Goal: Check status: Check status

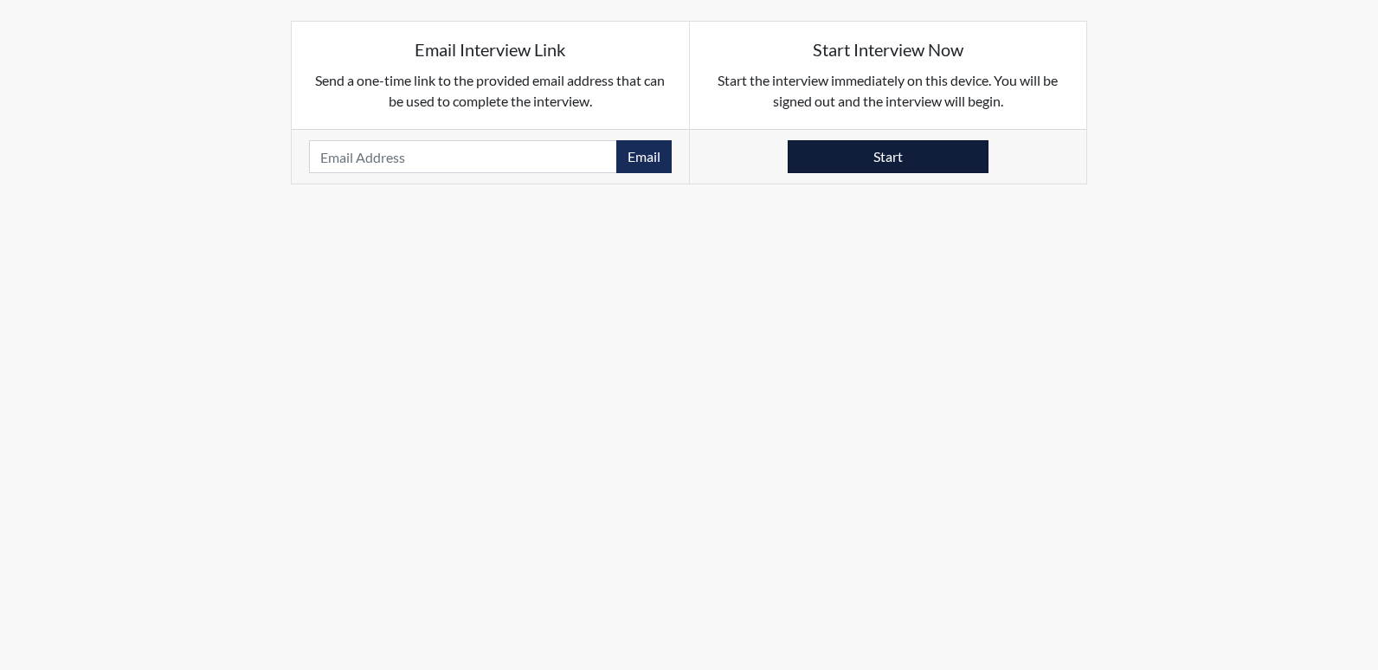
click at [846, 158] on button "Start" at bounding box center [888, 156] width 201 height 33
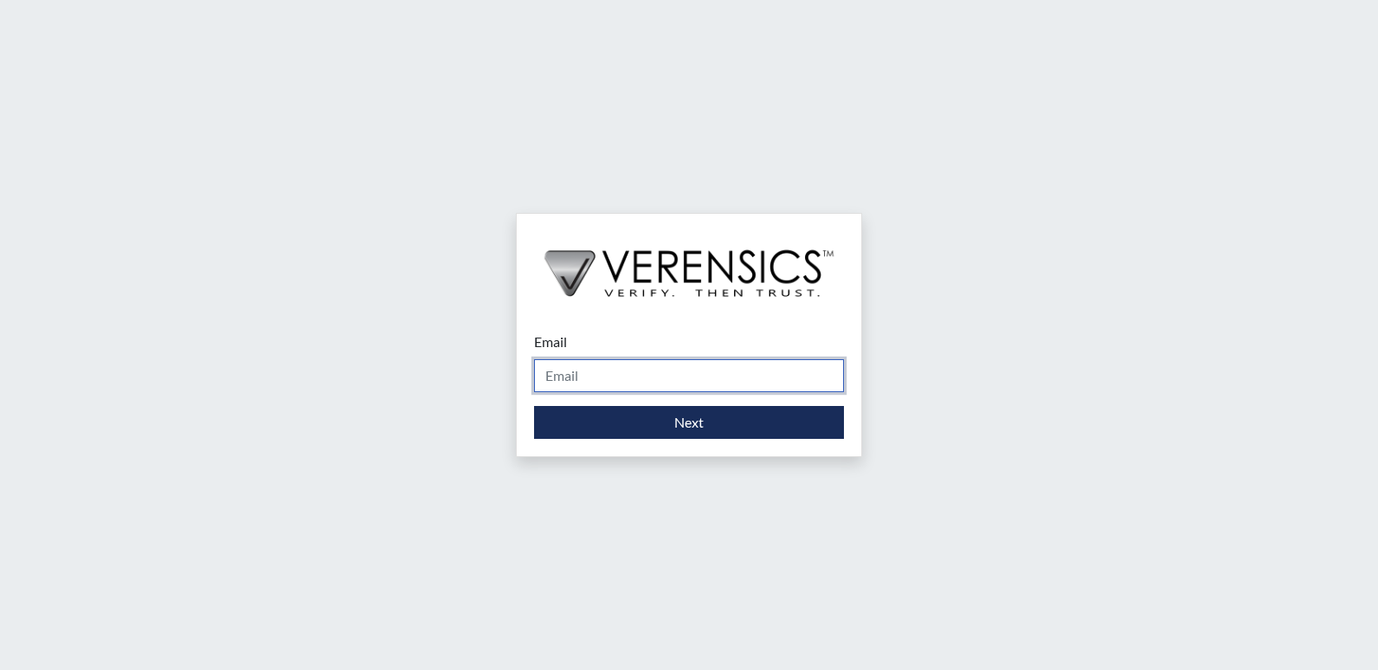
click at [741, 370] on input "Email" at bounding box center [689, 375] width 310 height 33
type input "[PERSON_NAME][EMAIL_ADDRESS][PERSON_NAME][DOMAIN_NAME]"
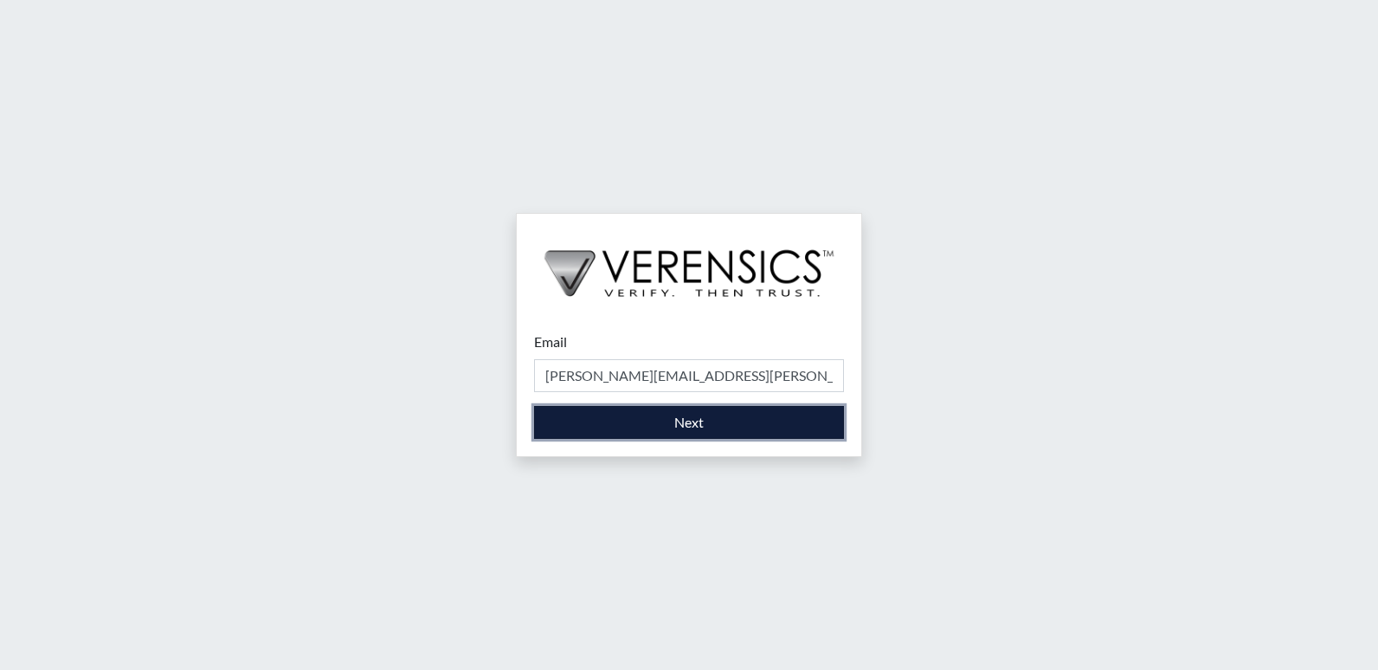
click at [735, 422] on button "Next" at bounding box center [689, 422] width 310 height 33
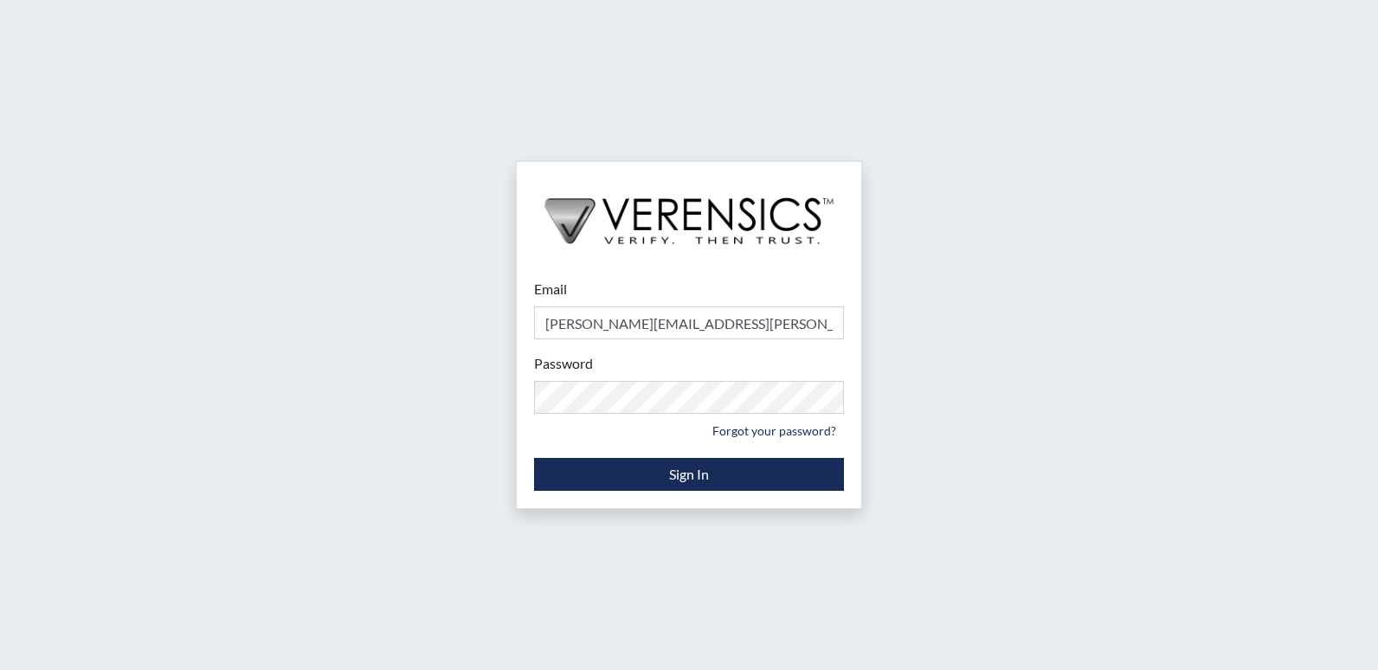
click at [946, 404] on div "Email [PERSON_NAME][EMAIL_ADDRESS][PERSON_NAME][DOMAIN_NAME] Please provide you…" at bounding box center [689, 335] width 1378 height 670
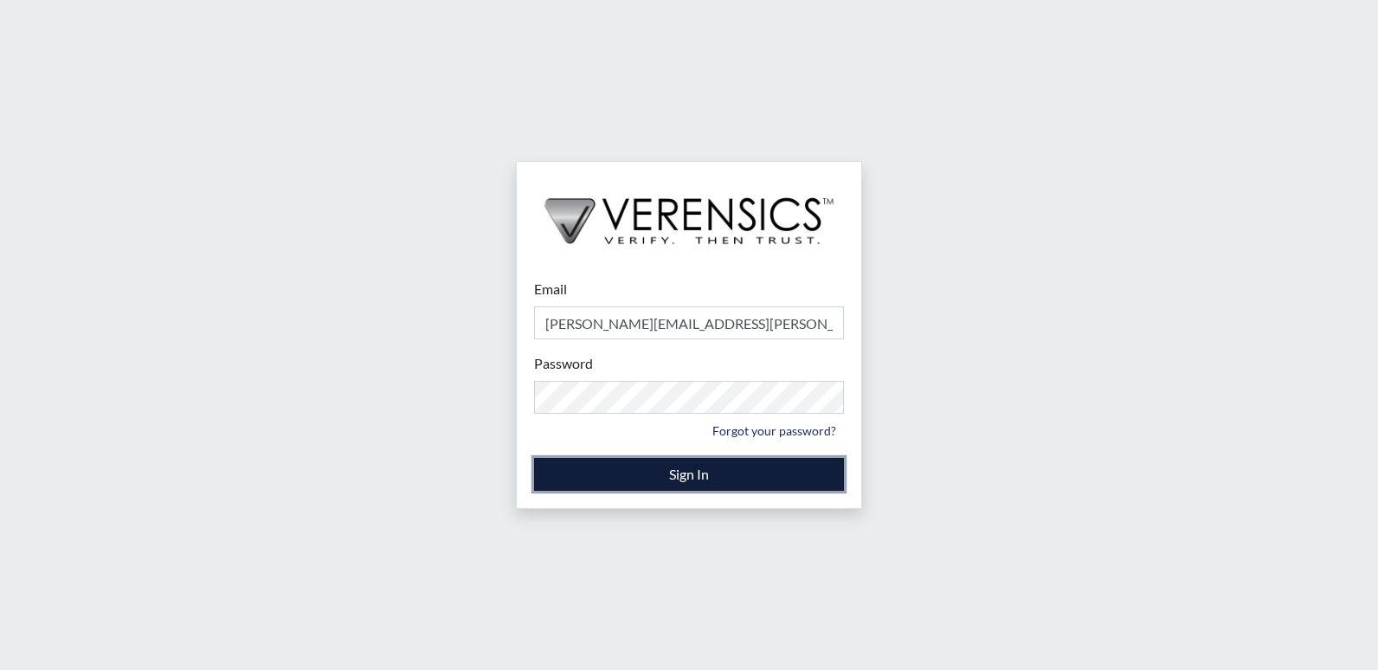
click at [583, 468] on button "Sign In" at bounding box center [689, 474] width 310 height 33
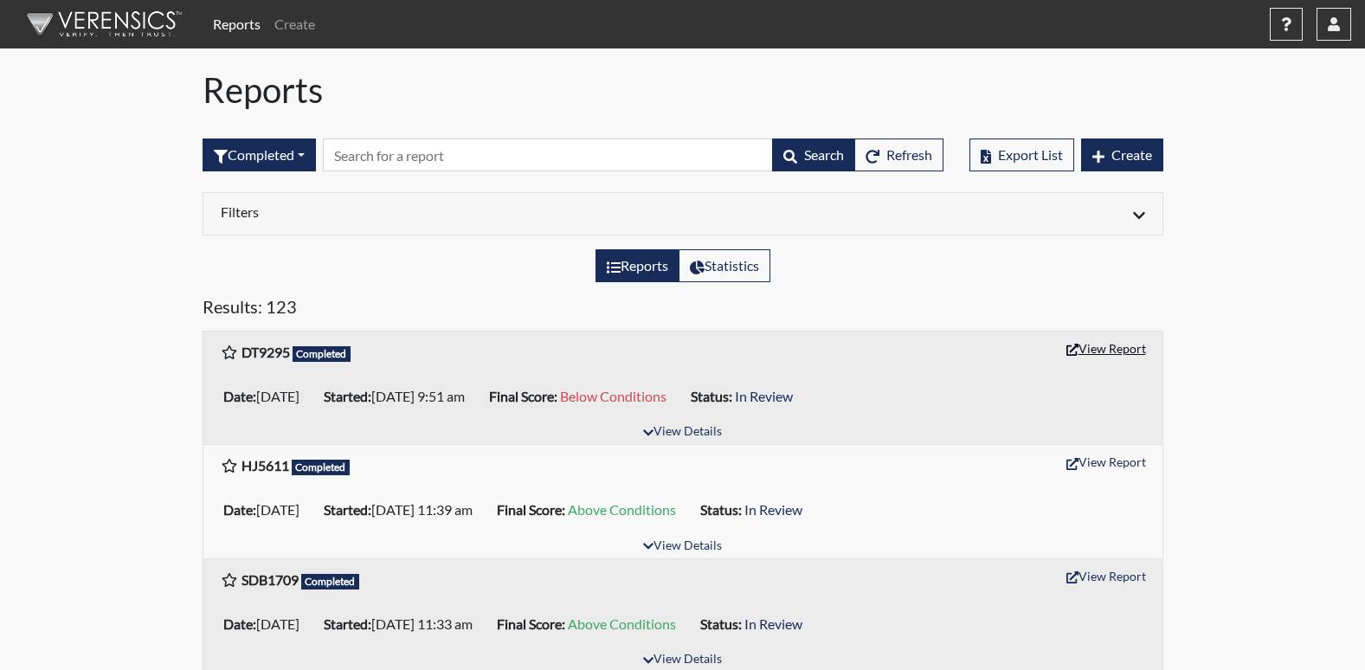
click at [1132, 346] on button "View Report" at bounding box center [1106, 348] width 95 height 27
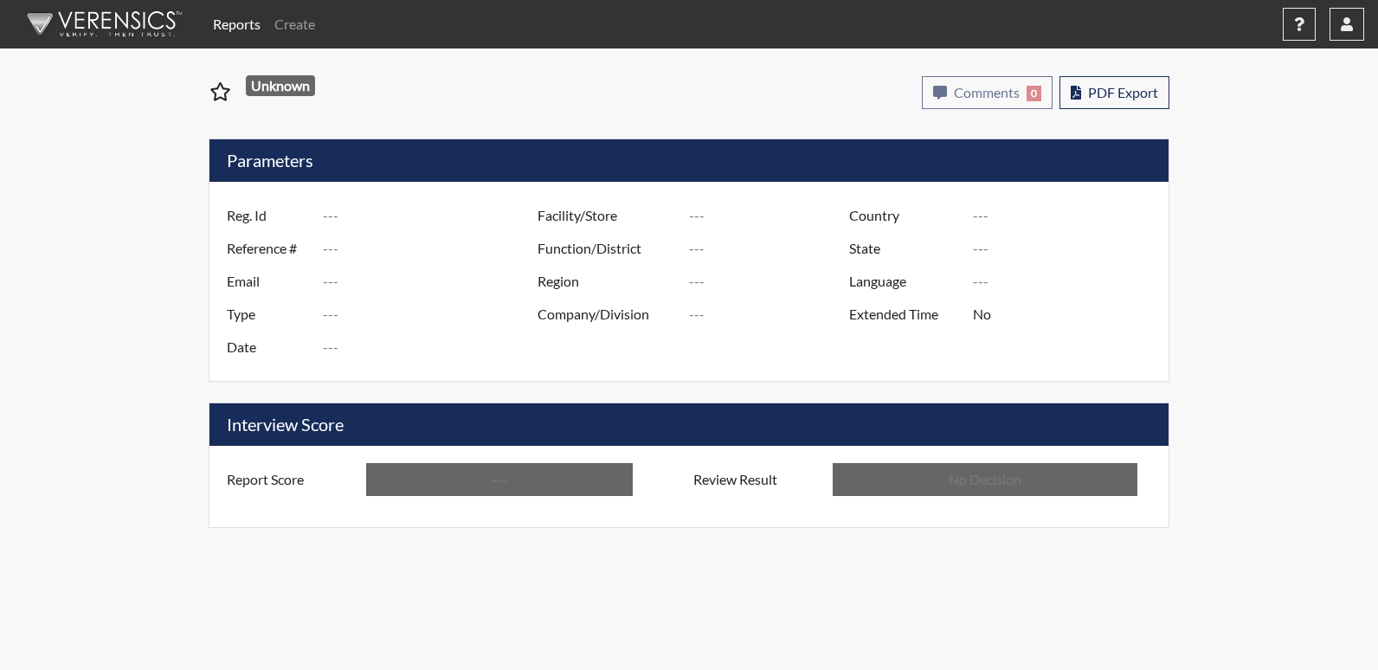
type input "DT9295"
type input "51167"
type input "---"
type input "Corrections Pre-Employment"
type input "[DATE]"
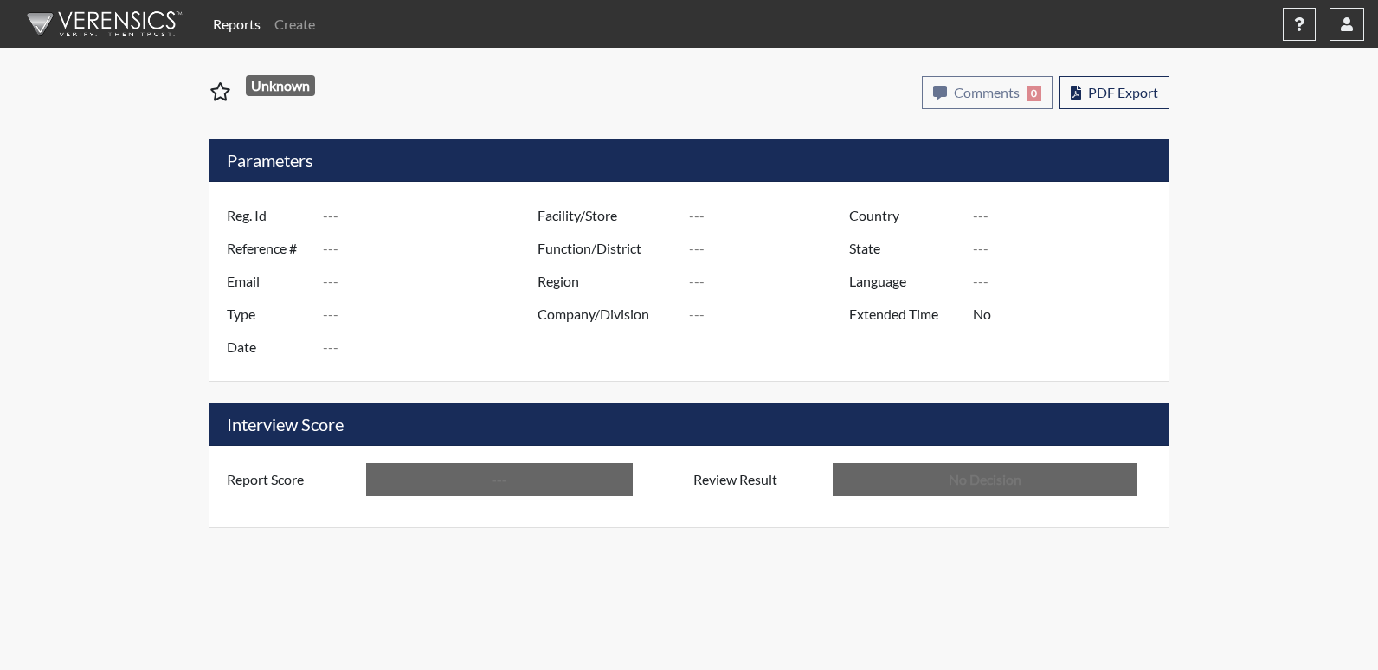
type input "GD&CP*"
type input "[GEOGRAPHIC_DATA]"
type input "[US_STATE]"
type input "English"
type input "Below Conditions"
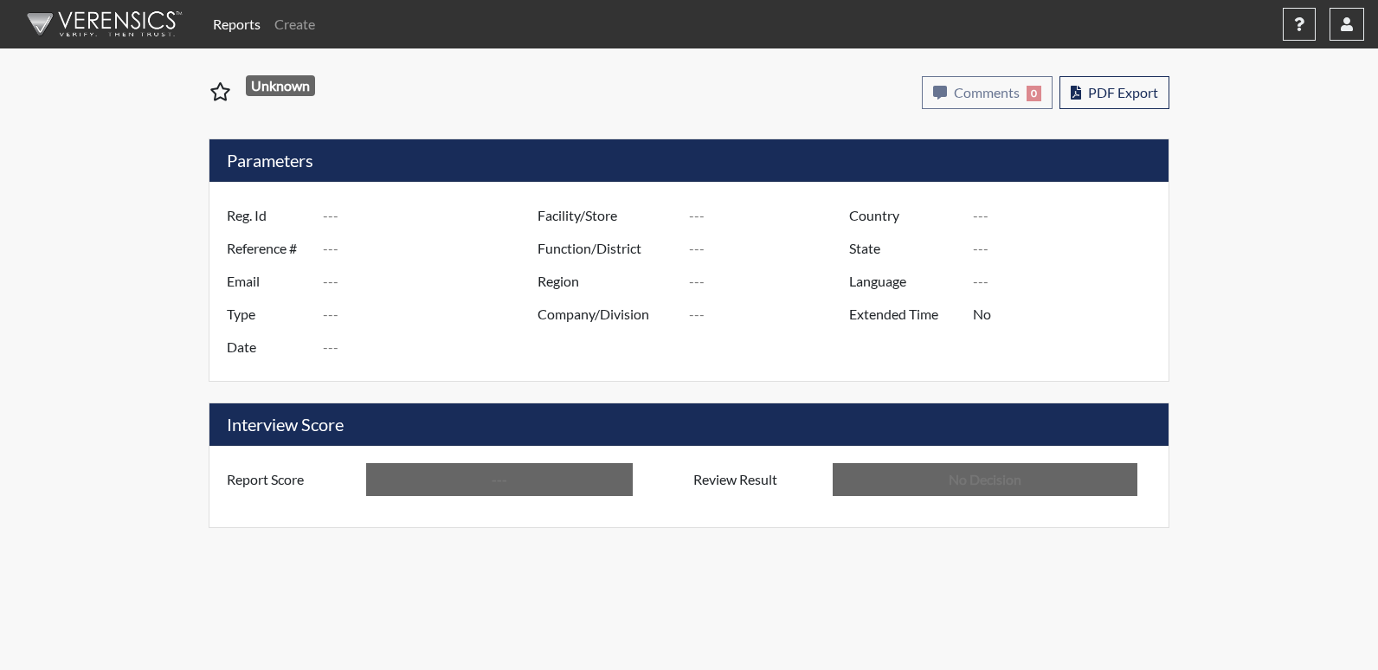
type input "In Review"
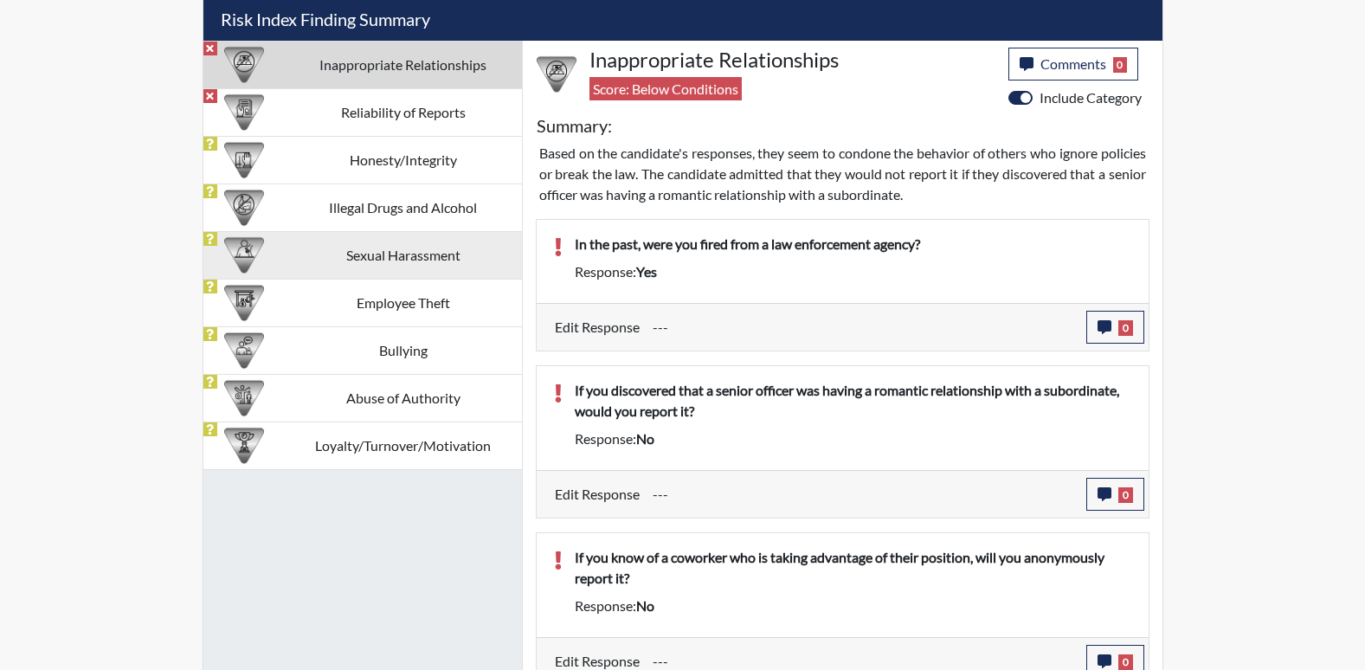
scroll to position [1020, 0]
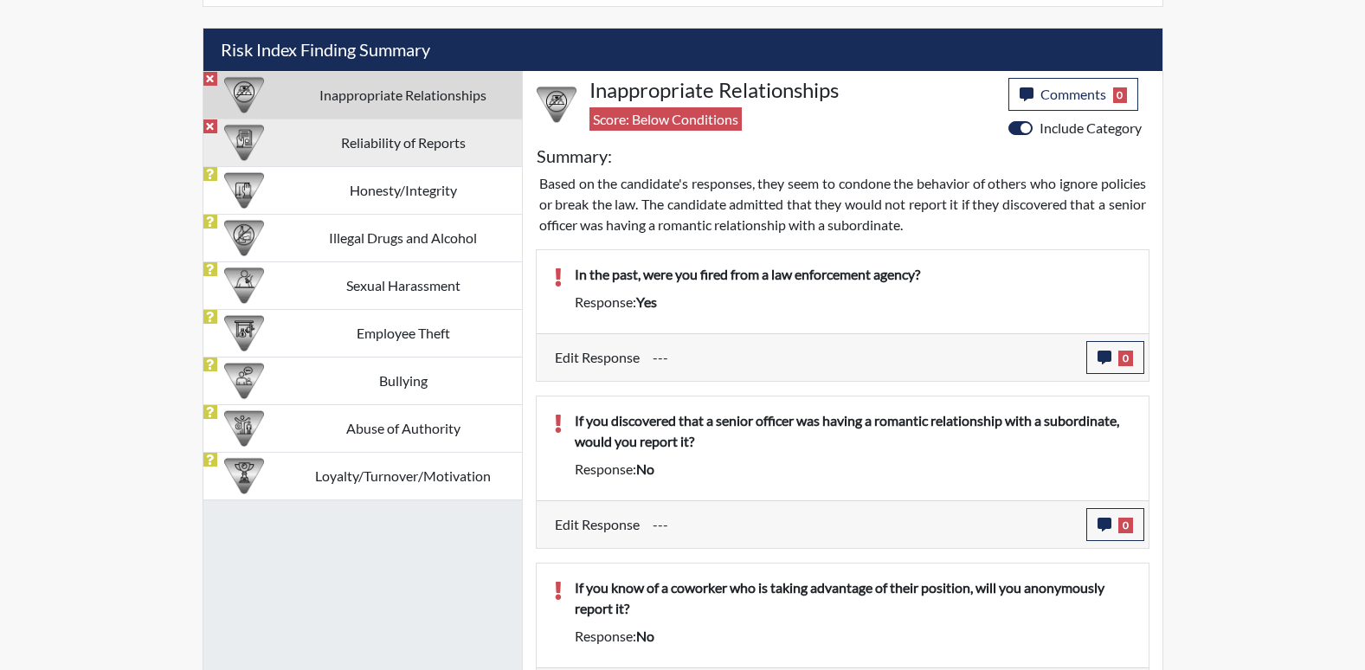
click at [396, 128] on td "Reliability of Reports" at bounding box center [403, 143] width 237 height 48
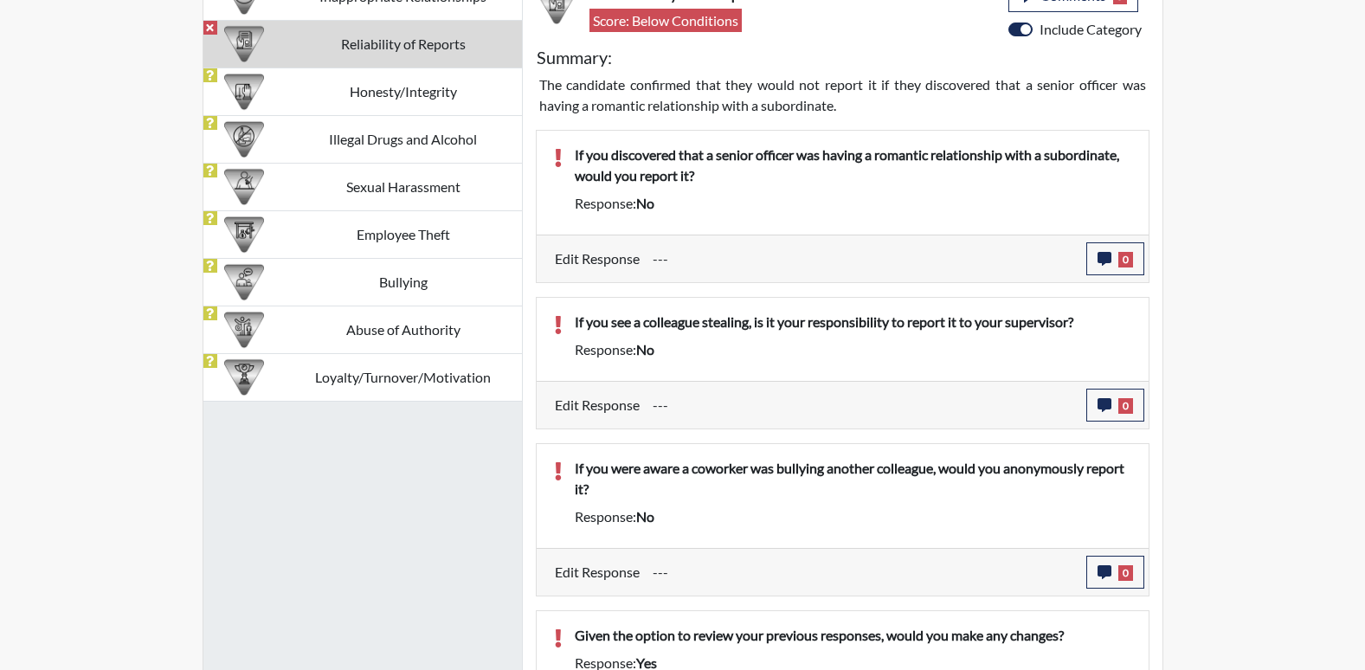
scroll to position [951, 0]
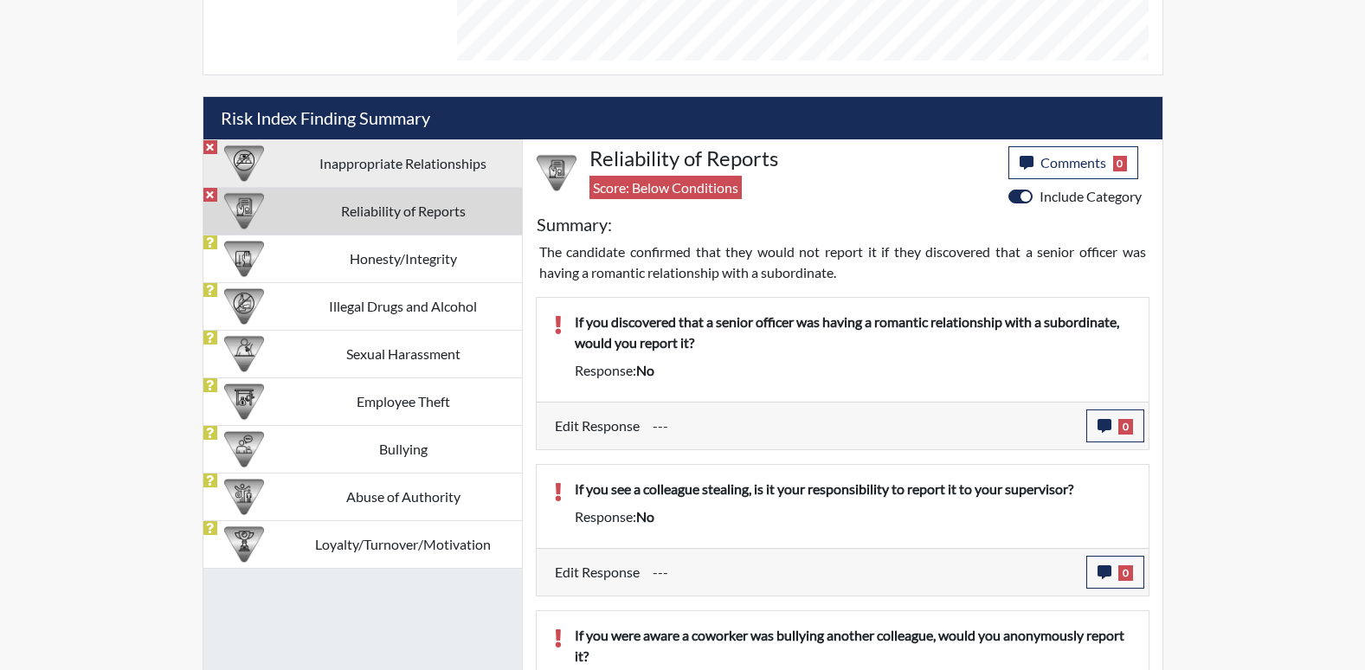
click at [440, 161] on td "Inappropriate Relationships" at bounding box center [403, 163] width 237 height 48
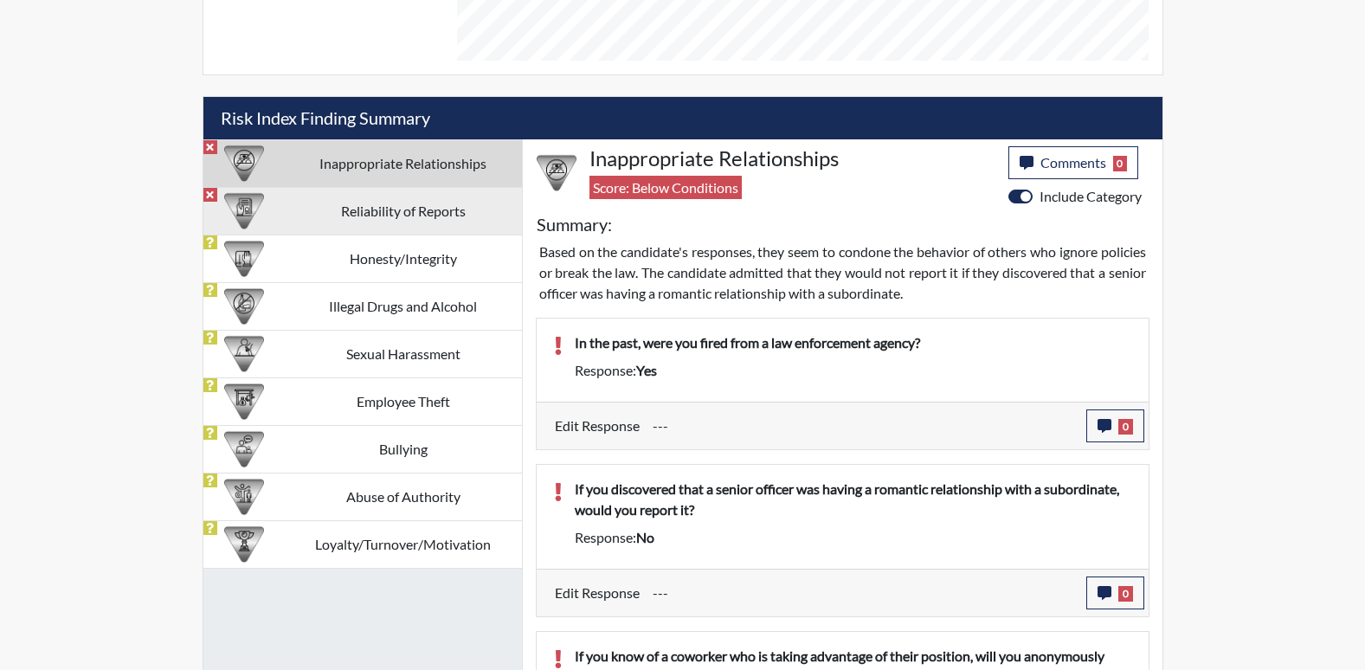
click at [407, 216] on td "Reliability of Reports" at bounding box center [403, 211] width 237 height 48
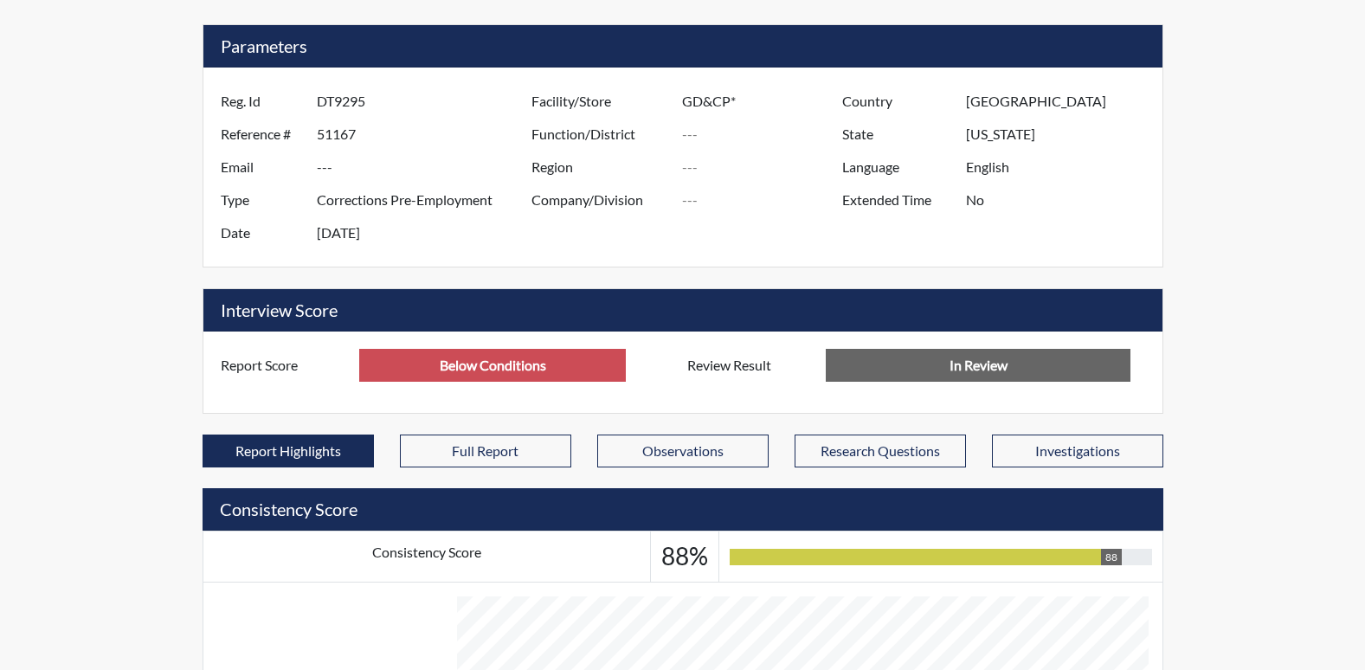
scroll to position [0, 0]
